Goal: Navigation & Orientation: Find specific page/section

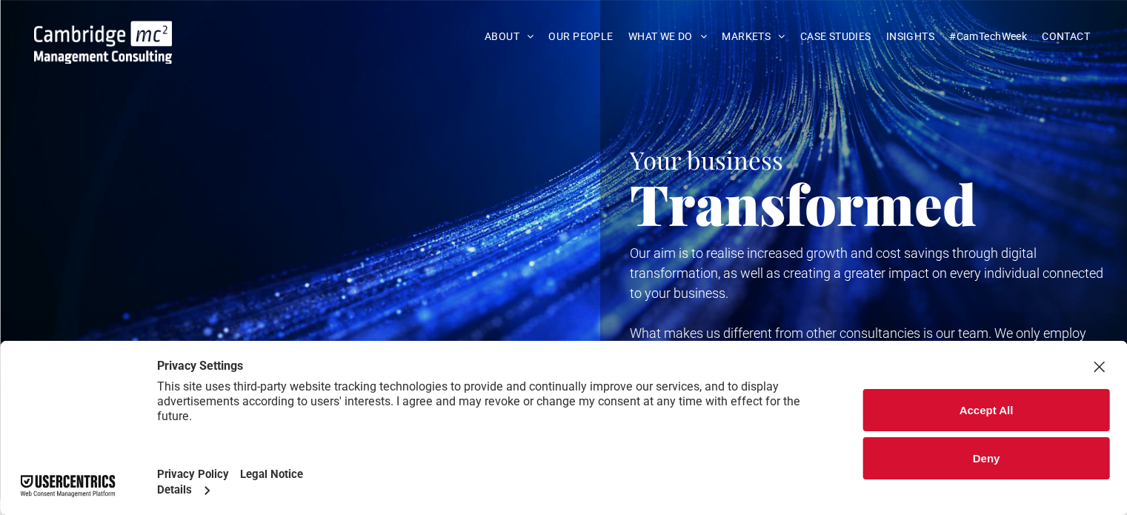
click at [995, 409] on button "Accept All" at bounding box center [986, 410] width 246 height 42
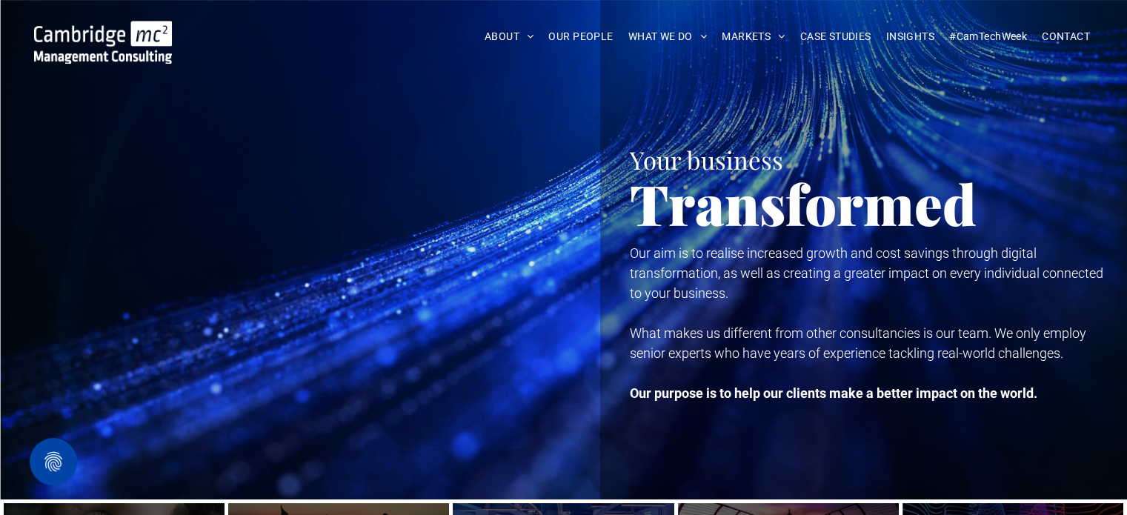
click at [183, 407] on div at bounding box center [304, 249] width 549 height 499
drag, startPoint x: 194, startPoint y: 398, endPoint x: 77, endPoint y: 30, distance: 386.3
click at [317, 105] on div at bounding box center [304, 249] width 549 height 499
drag, startPoint x: 259, startPoint y: 107, endPoint x: 560, endPoint y: 204, distance: 315.7
click at [560, 204] on div at bounding box center [304, 249] width 549 height 499
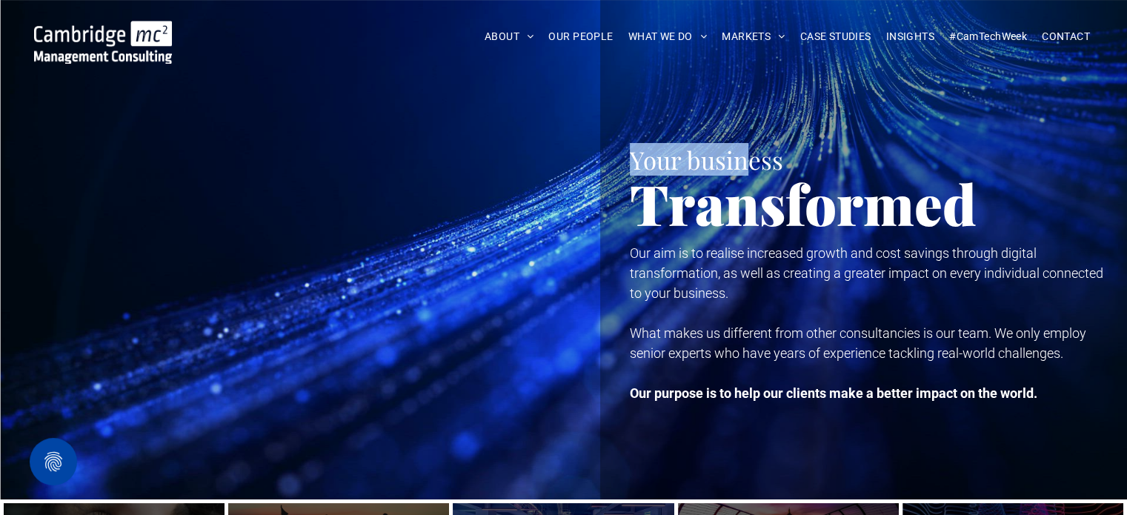
drag, startPoint x: 335, startPoint y: 197, endPoint x: 751, endPoint y: -42, distance: 480.1
click at [547, 224] on div at bounding box center [304, 249] width 549 height 499
drag, startPoint x: 431, startPoint y: 357, endPoint x: 376, endPoint y: 136, distance: 227.4
click at [376, 136] on div at bounding box center [304, 249] width 549 height 499
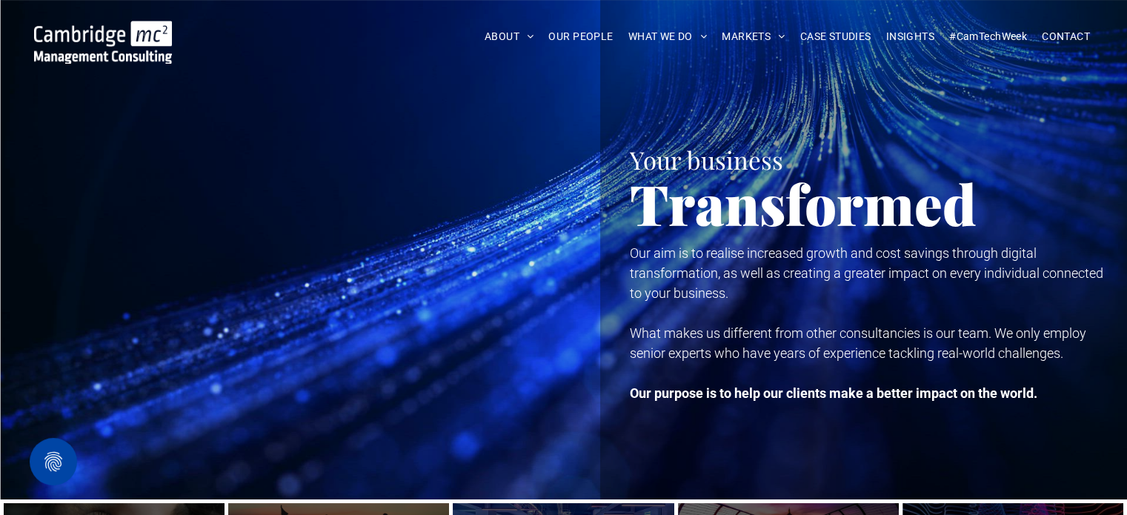
drag, startPoint x: 332, startPoint y: 227, endPoint x: 186, endPoint y: 370, distance: 204.3
click at [186, 370] on div at bounding box center [304, 249] width 549 height 499
click at [56, 453] on button "Privacy Settings" at bounding box center [53, 461] width 47 height 47
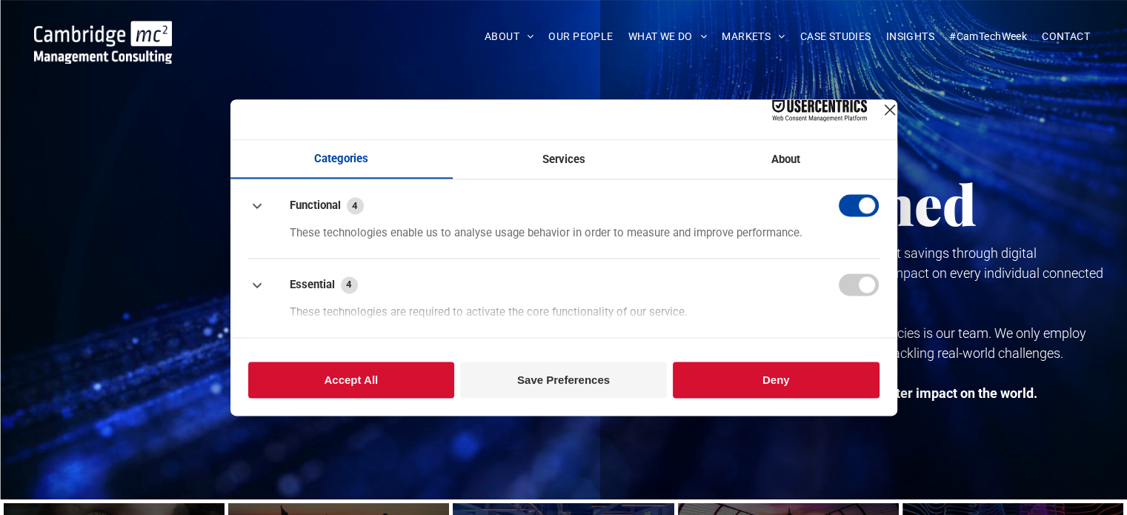
click at [879, 119] on div "Close Layer" at bounding box center [889, 109] width 21 height 21
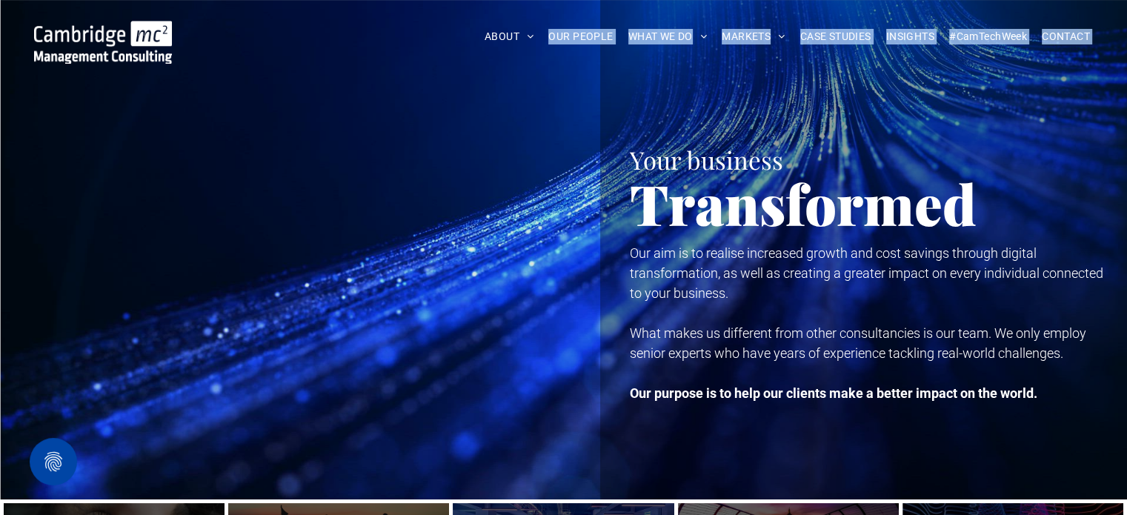
drag, startPoint x: 463, startPoint y: 184, endPoint x: 522, endPoint y: 70, distance: 128.5
click at [448, 236] on div at bounding box center [304, 249] width 549 height 499
